Goal: Task Accomplishment & Management: Manage account settings

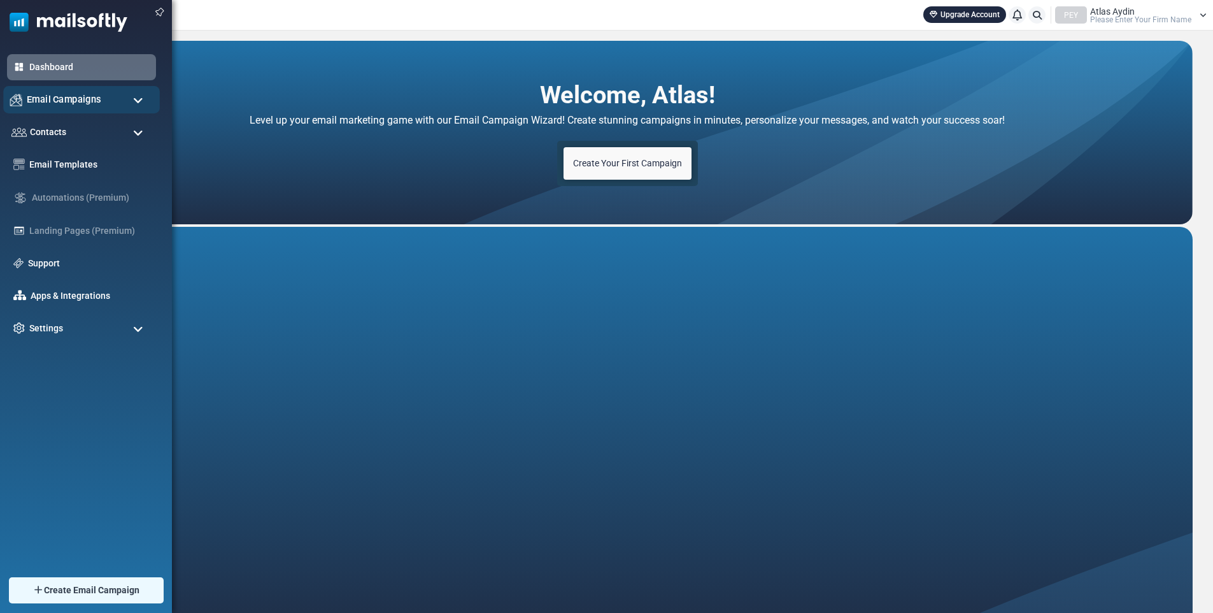
click at [48, 91] on div "Email Campaigns" at bounding box center [81, 99] width 157 height 27
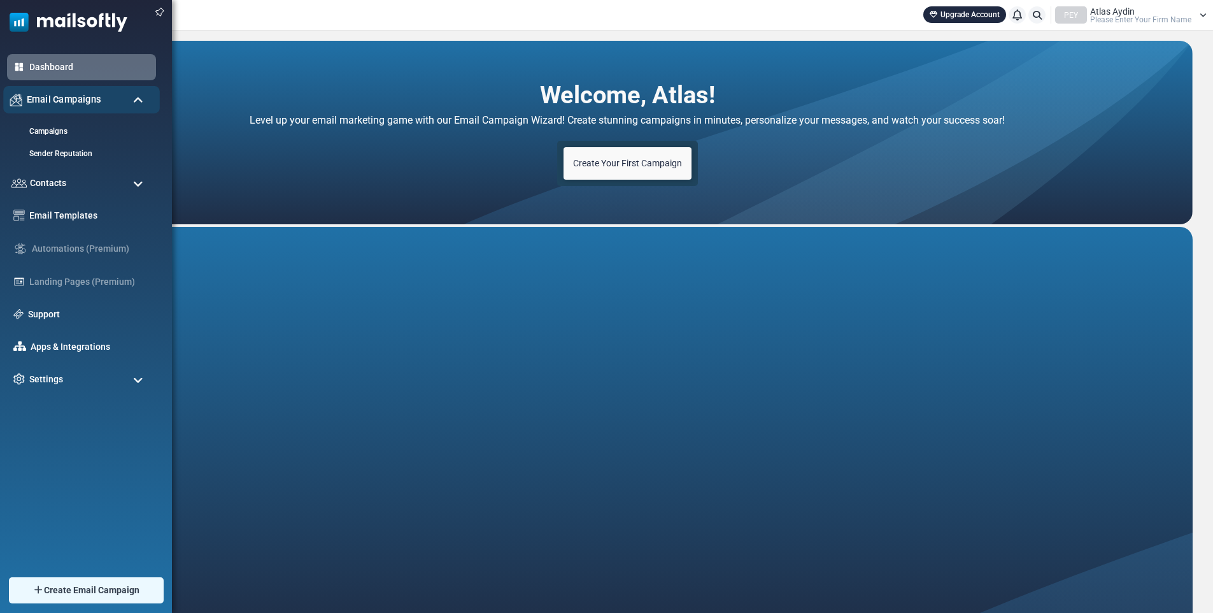
click at [74, 91] on div "Email Campaigns" at bounding box center [81, 99] width 157 height 27
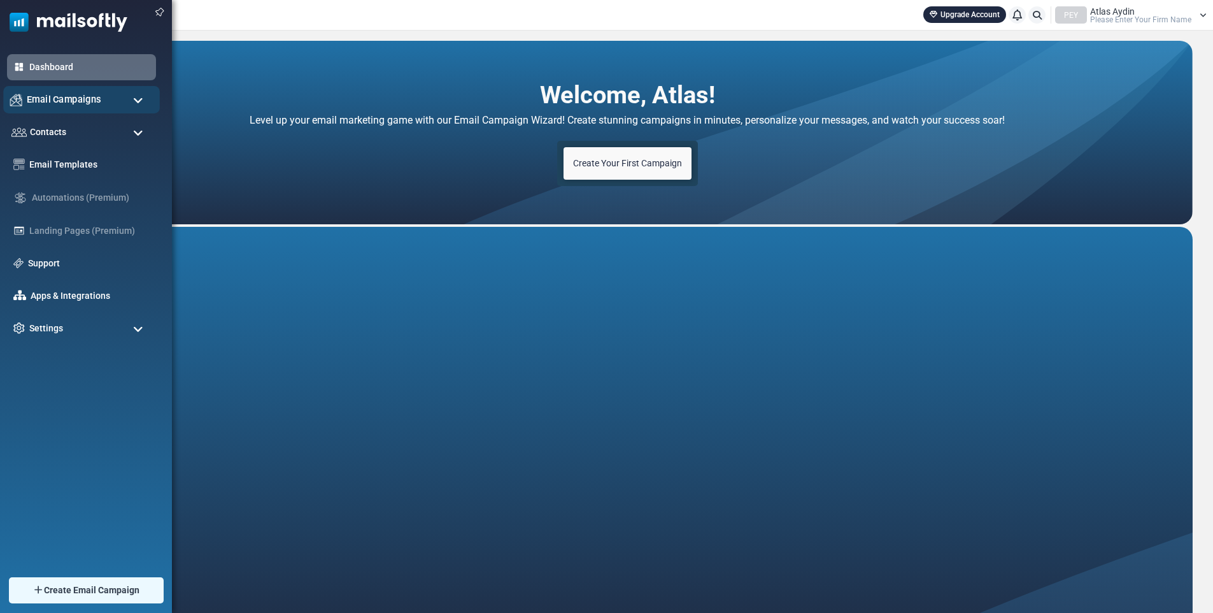
click at [100, 94] on div "Email Campaigns" at bounding box center [81, 99] width 157 height 27
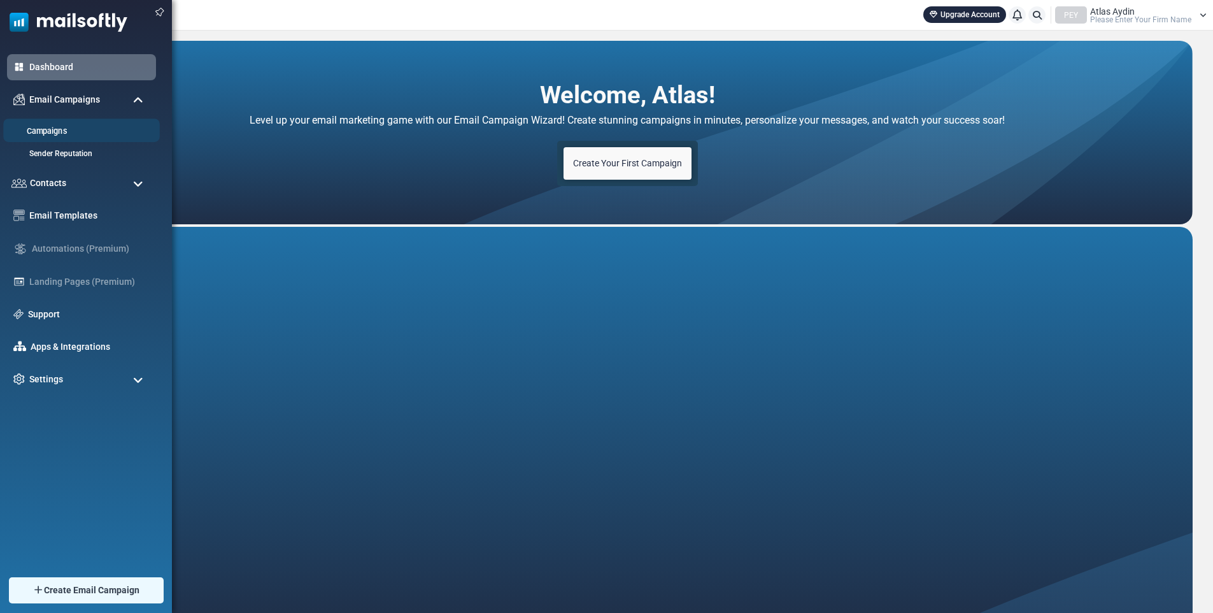
click at [82, 129] on link "Campaigns" at bounding box center [79, 131] width 153 height 12
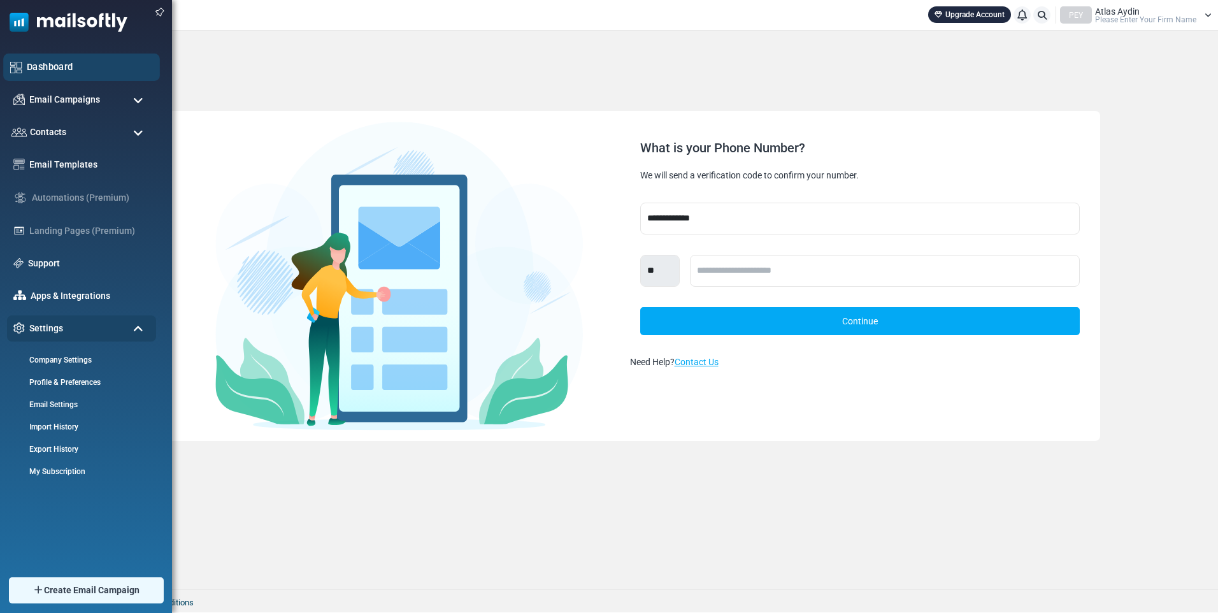
click at [50, 62] on link "Dashboard" at bounding box center [90, 67] width 126 height 14
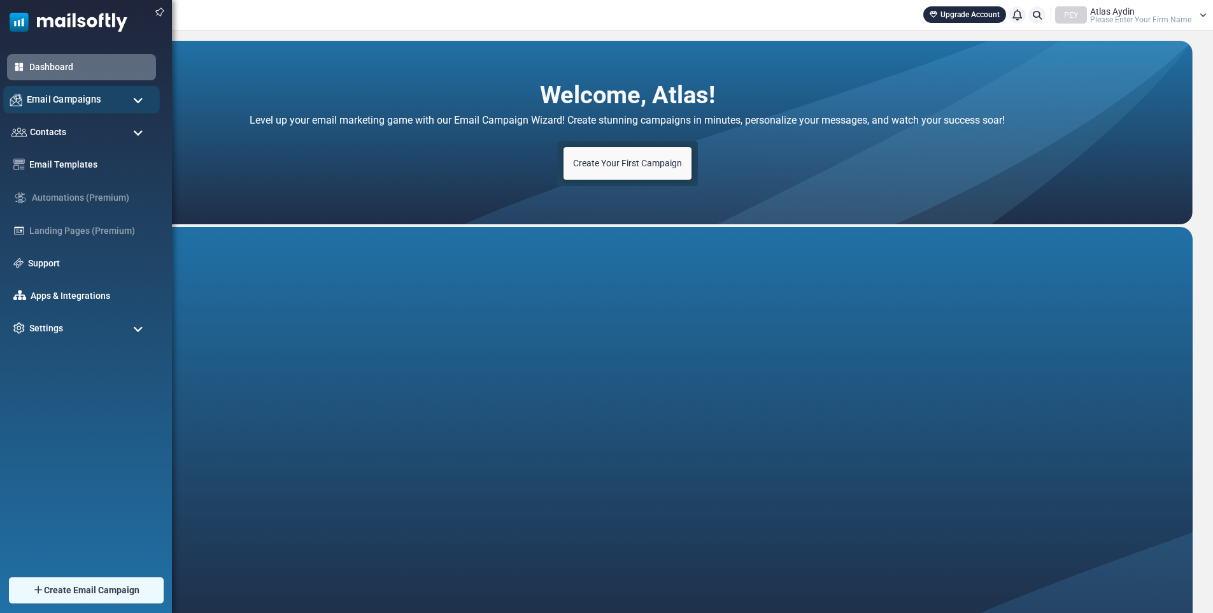
click at [25, 97] on div "Email Campaigns" at bounding box center [81, 99] width 157 height 27
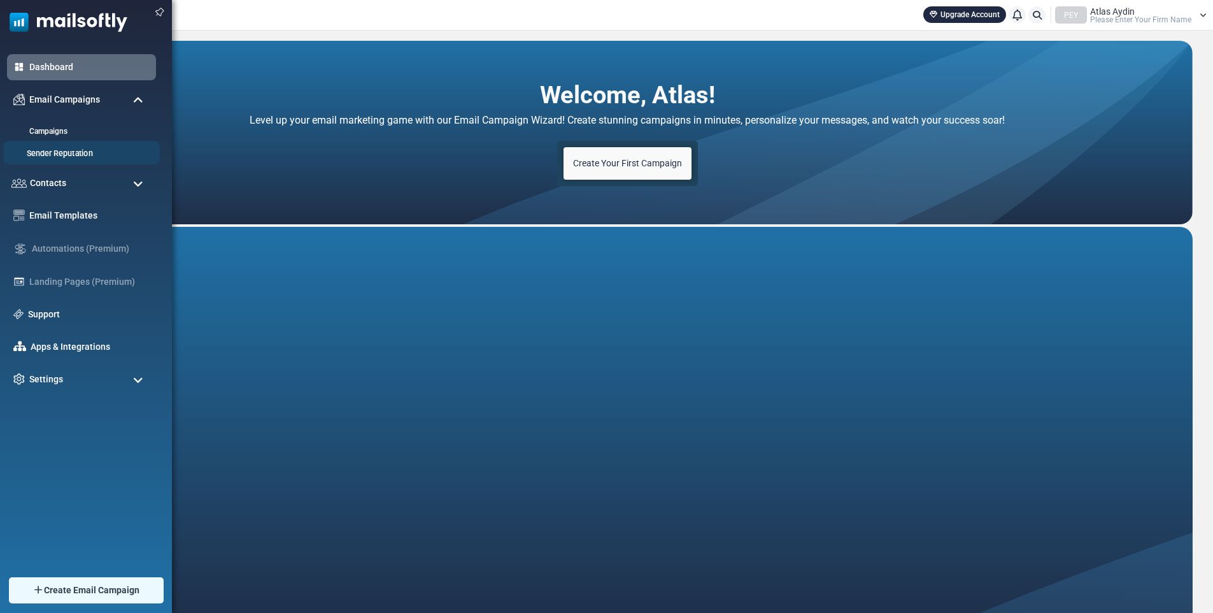
click at [48, 158] on link "Sender Reputation" at bounding box center [79, 154] width 153 height 12
